Goal: Check status: Check status

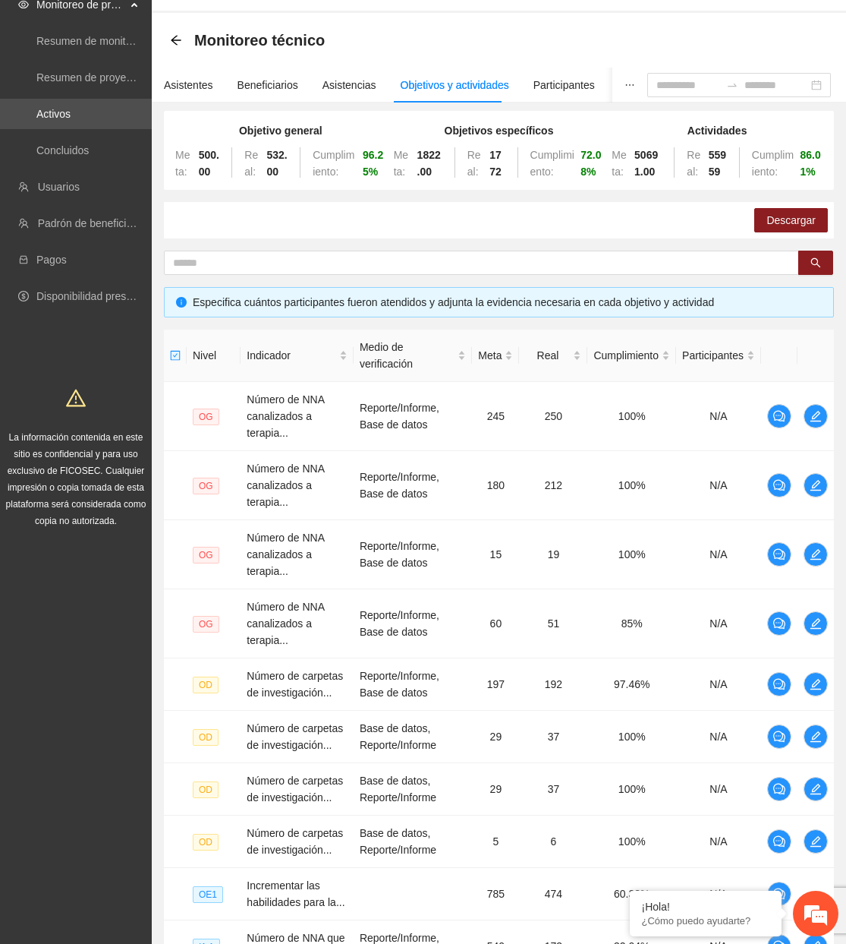
click at [39, 108] on link "Activos" at bounding box center [53, 114] width 34 height 12
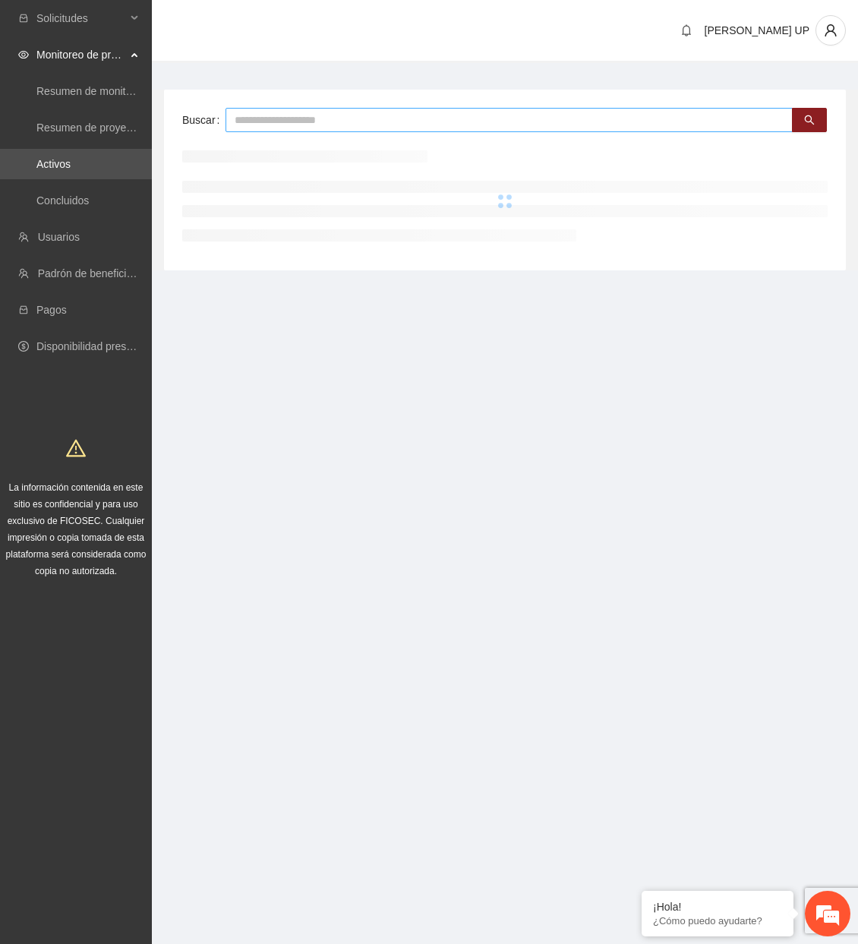
click at [246, 118] on input "text" at bounding box center [508, 120] width 567 height 24
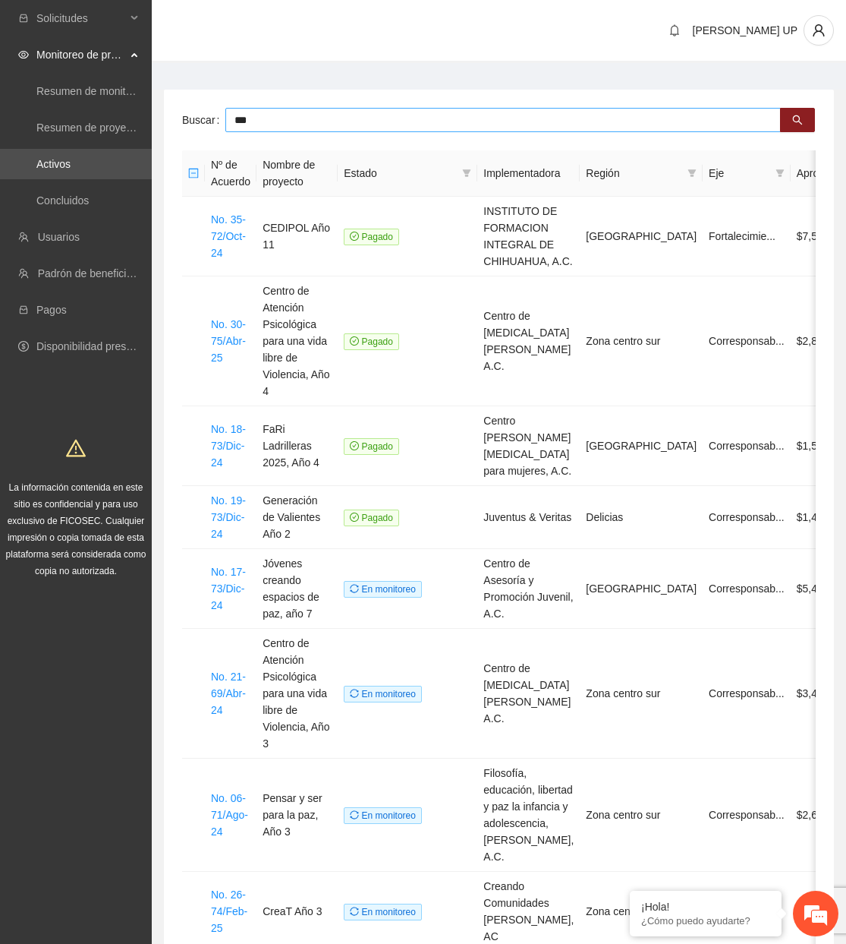
type input "***"
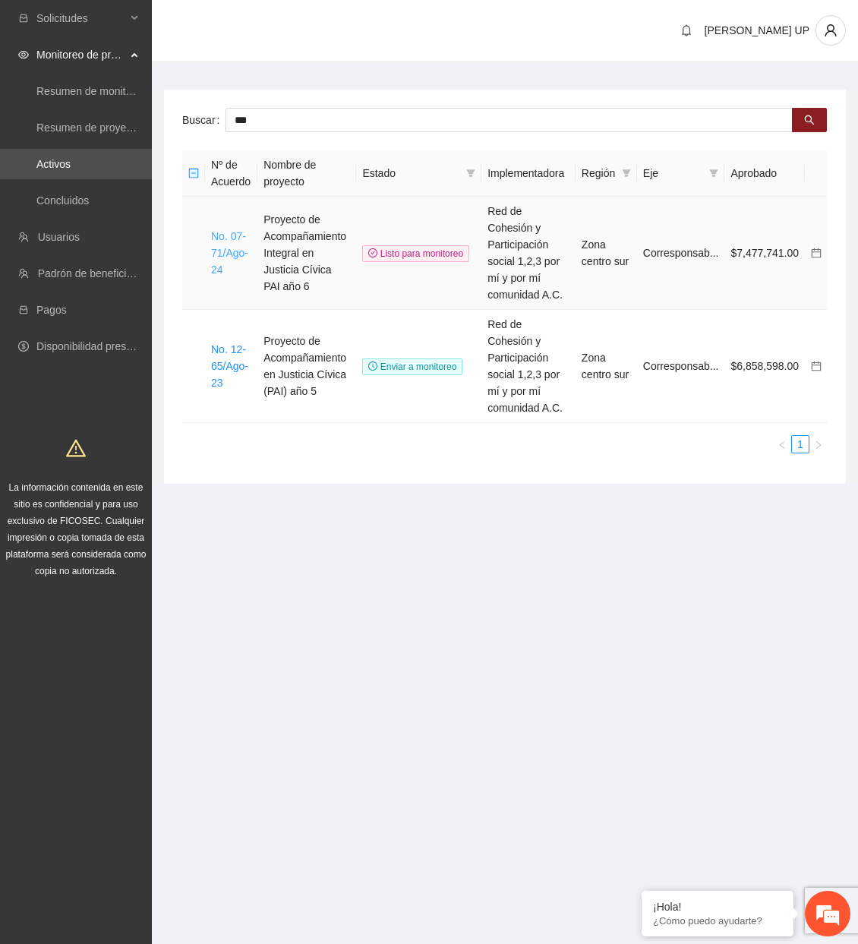
click at [227, 248] on link "No. 07-71/Ago-24" at bounding box center [229, 253] width 37 height 46
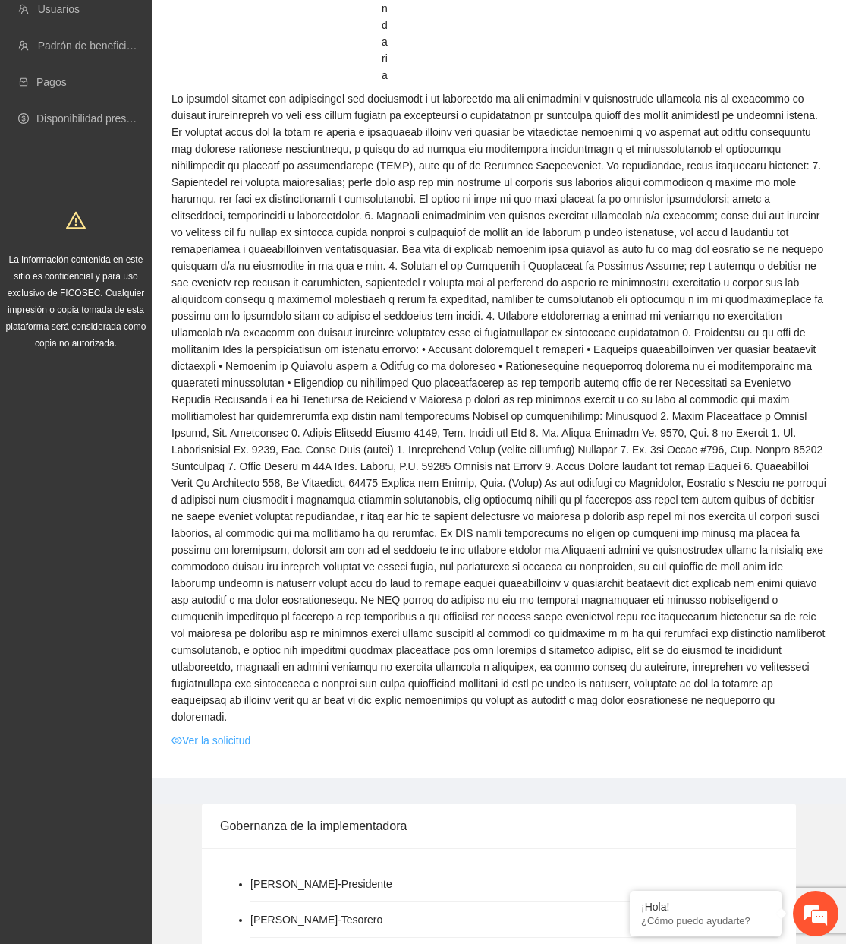
scroll to position [607, 0]
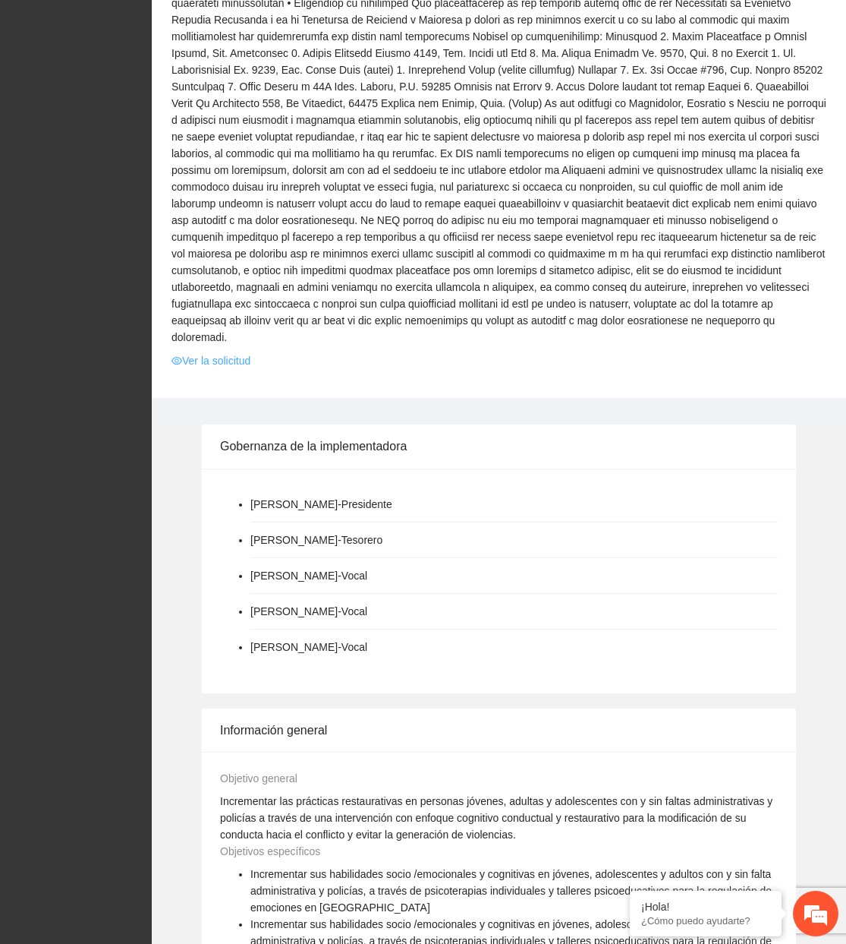
click at [211, 352] on link "Ver la solicitud" at bounding box center [211, 360] width 79 height 17
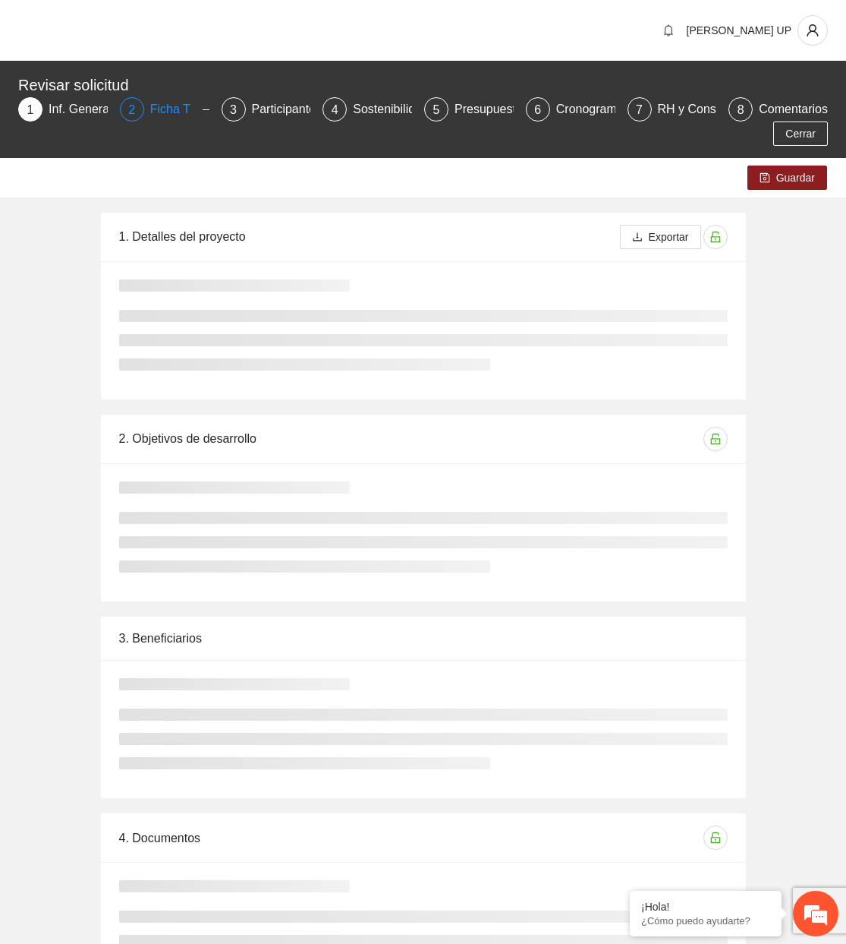
click at [143, 104] on div "2" at bounding box center [132, 109] width 24 height 24
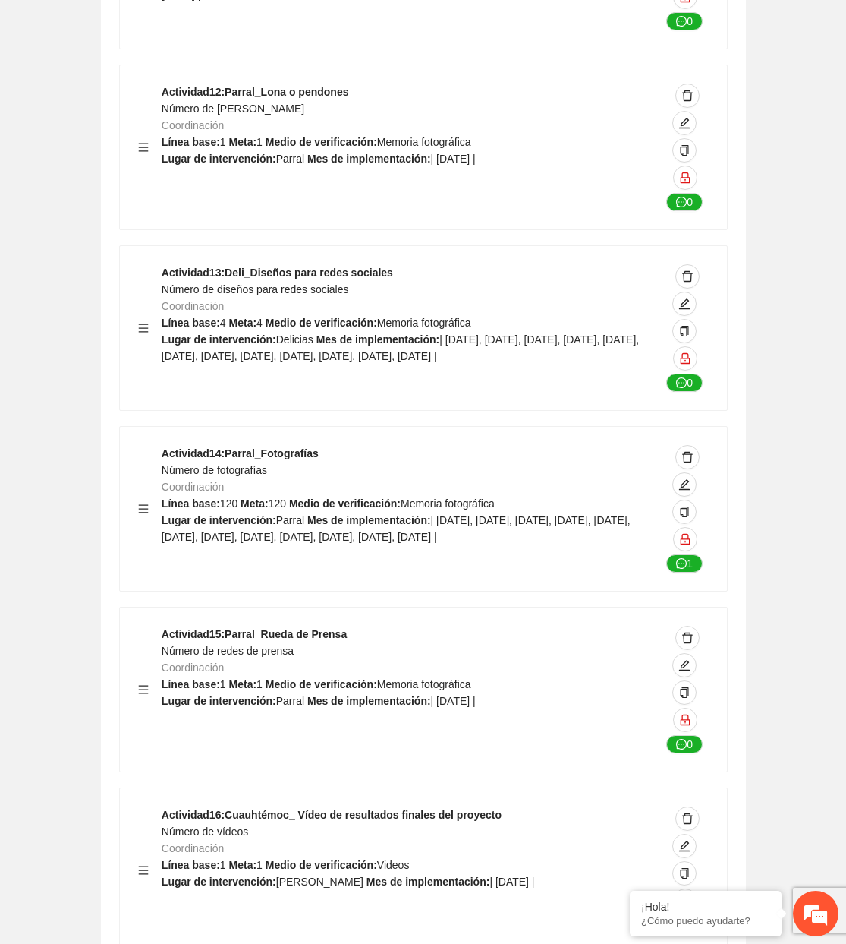
scroll to position [23457, 0]
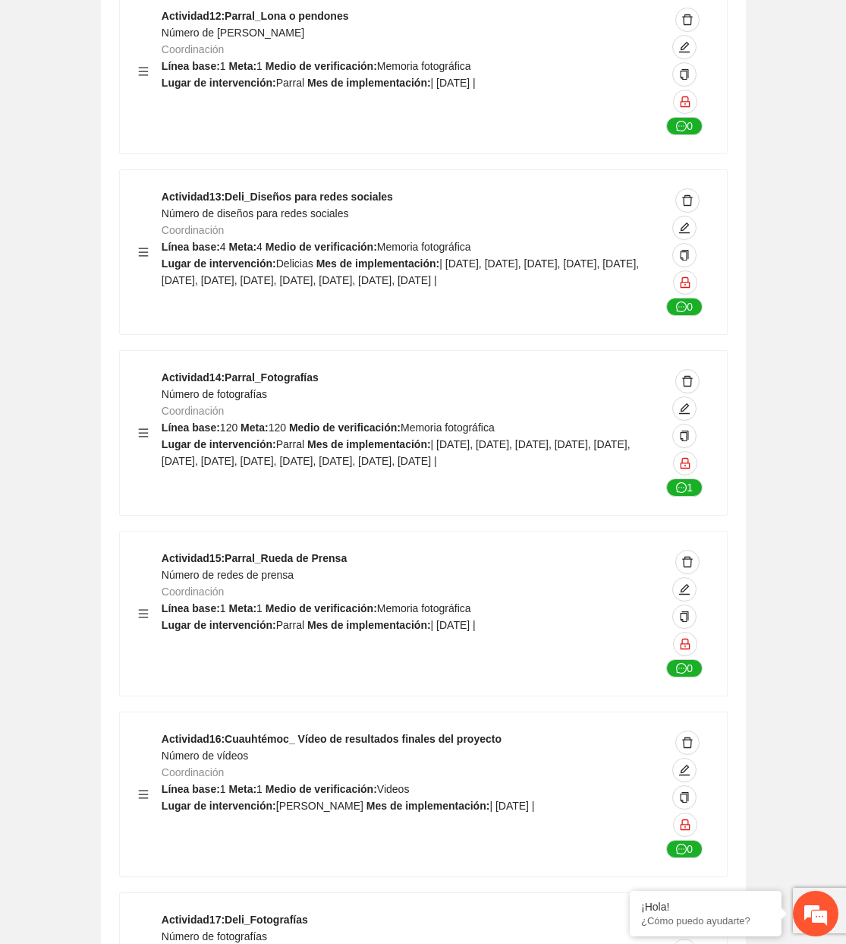
drag, startPoint x: 77, startPoint y: 117, endPoint x: 115, endPoint y: 120, distance: 38.1
click at [77, 117] on div "Objetivo específico 5 Comentar Comunicación Indicadores Agregar indicador Activ…" at bounding box center [423, 465] width 721 height 5312
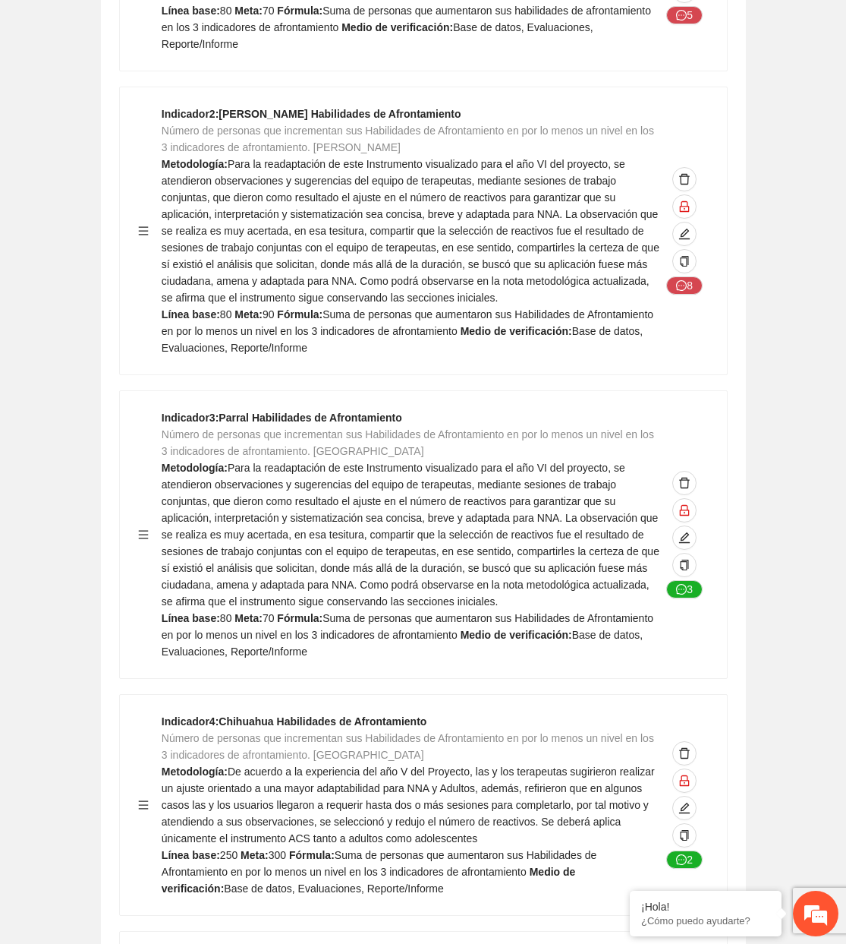
scroll to position [0, 0]
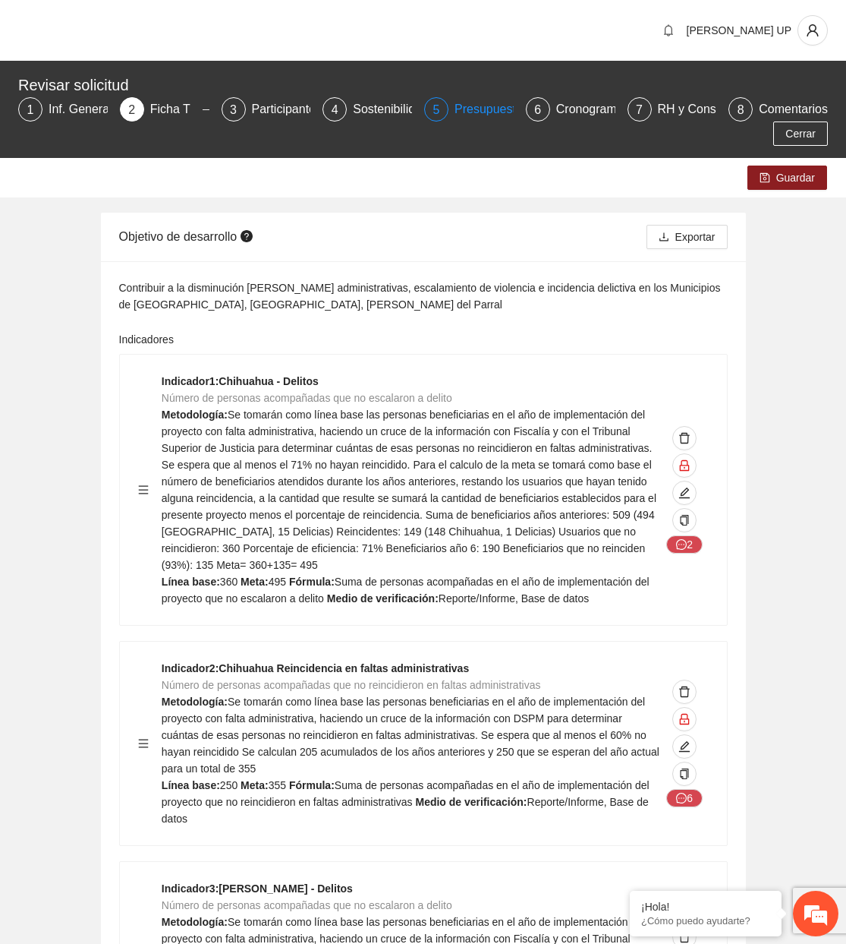
click at [468, 117] on div "Presupuesto" at bounding box center [495, 109] width 80 height 24
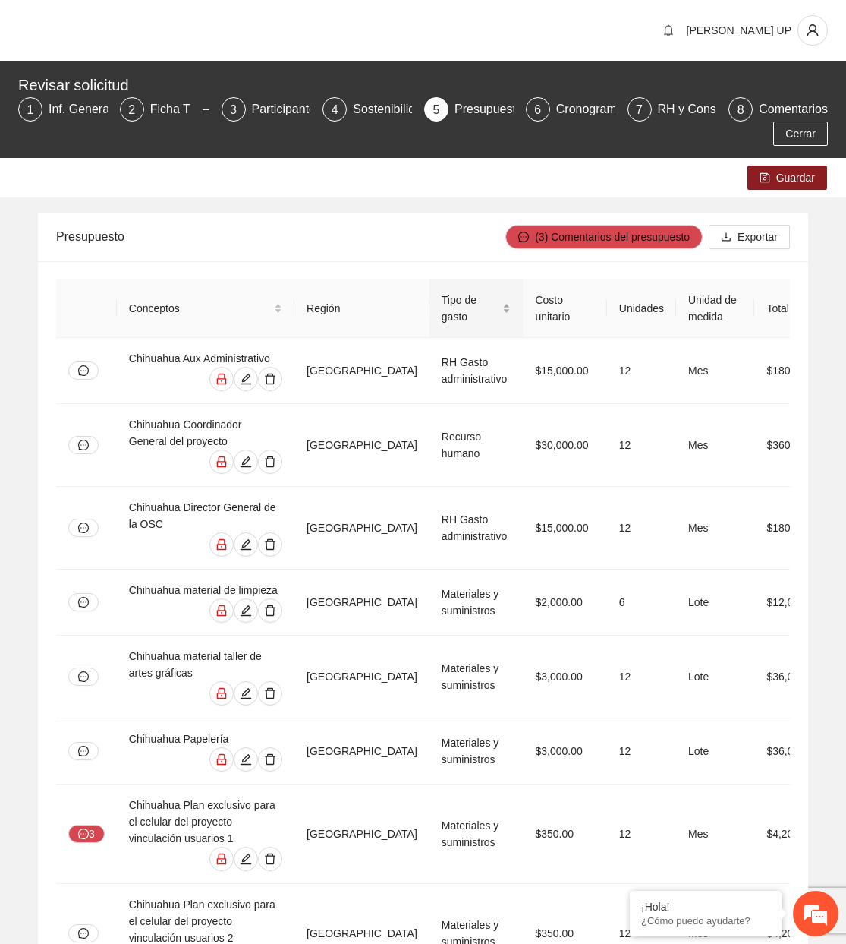
click at [471, 310] on span "Tipo de gasto" at bounding box center [471, 308] width 58 height 33
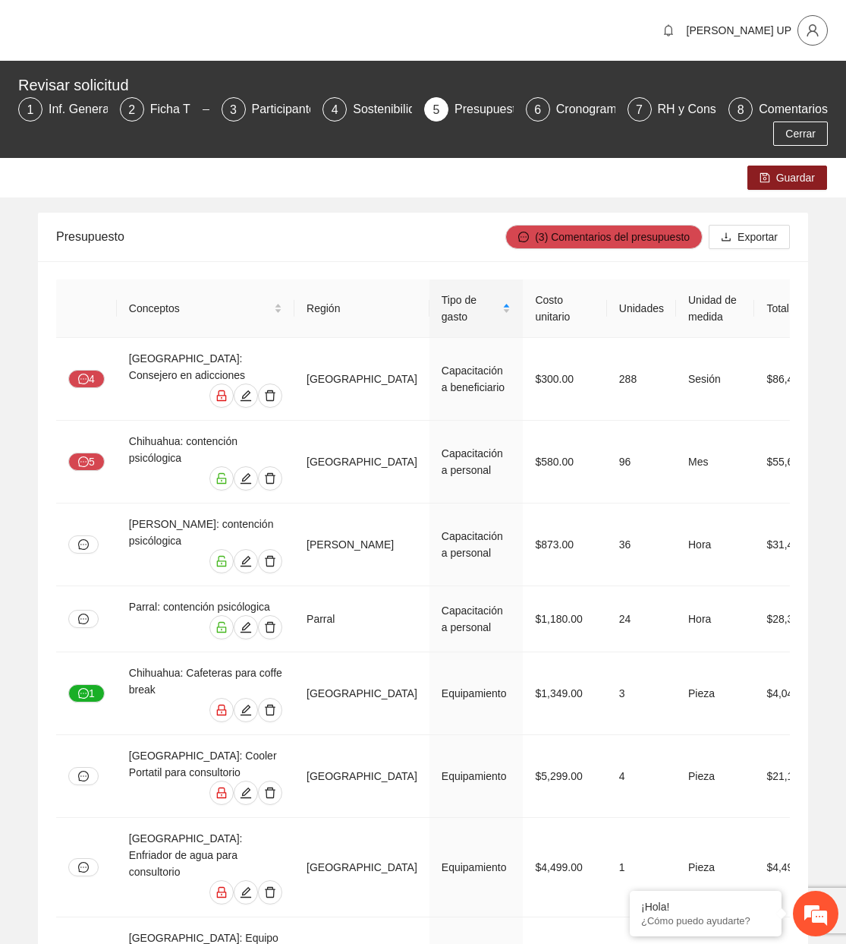
click at [813, 43] on button "button" at bounding box center [813, 30] width 30 height 30
click at [796, 93] on span "Cerrar sesión" at bounding box center [774, 88] width 96 height 17
